Goal: Complete application form

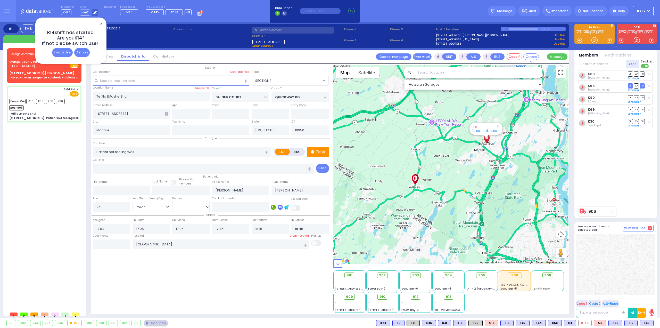
select select "SECTION 1"
select select "Year"
select select "[DEMOGRAPHIC_DATA]"
click at [84, 53] on div "Dismiss" at bounding box center [81, 52] width 15 height 9
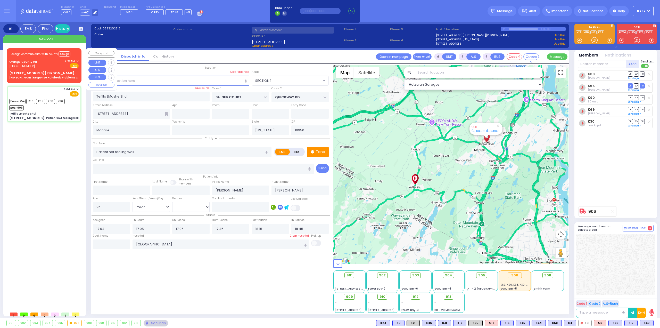
click at [78, 60] on span "✕" at bounding box center [77, 61] width 2 height 4
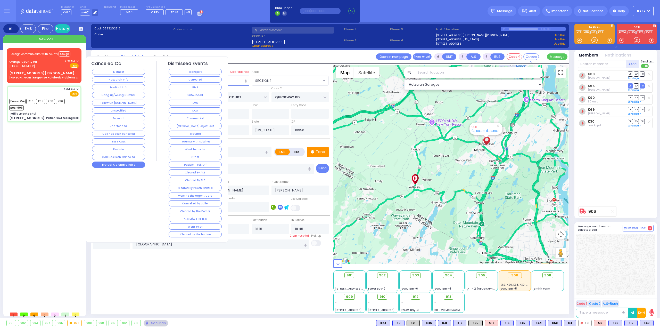
click at [107, 163] on button "Mutual Aid Unavailable" at bounding box center [118, 164] width 53 height 6
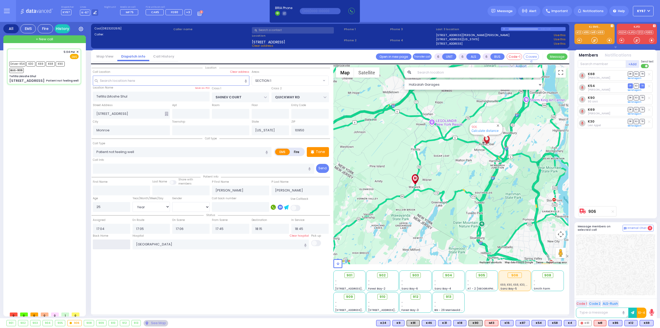
click at [103, 243] on input "text" at bounding box center [111, 244] width 37 height 10
type input "19:32"
select select
radio input "true"
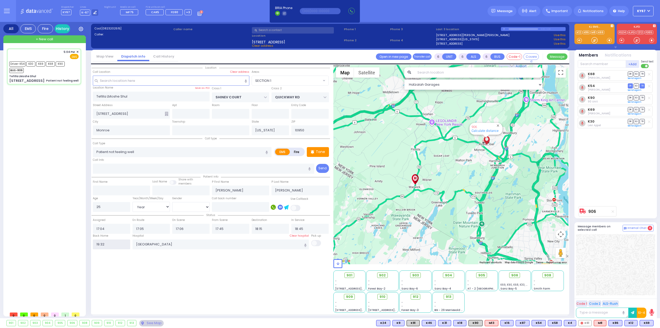
select select
